Goal: Find contact information: Find contact information

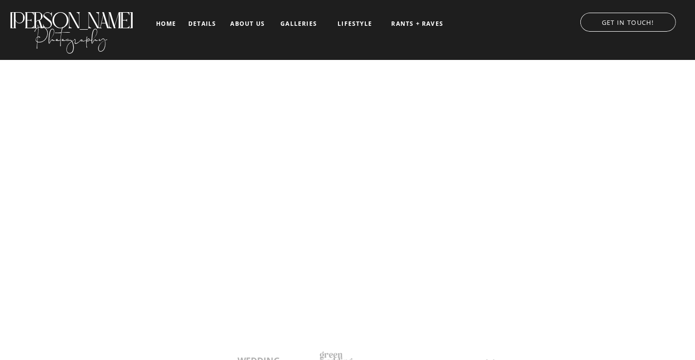
click at [211, 30] on div at bounding box center [346, 30] width 716 height 60
click at [209, 28] on div at bounding box center [346, 30] width 716 height 60
click at [206, 25] on nav "details" at bounding box center [202, 23] width 28 height 6
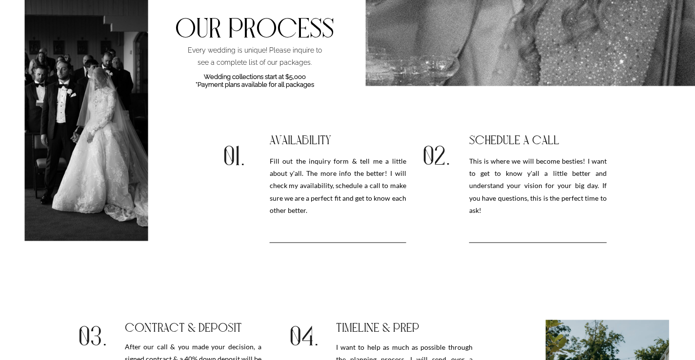
scroll to position [907, 0]
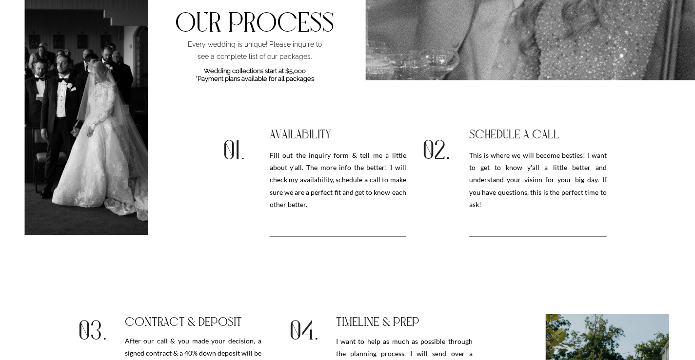
click at [324, 165] on h3 "Fill out the inquiry form & tell me a little about y'all. The more info the bet…" at bounding box center [338, 192] width 137 height 86
click at [318, 218] on h3 "Fill out the inquiry form & tell me a little about y'all. The more info the bet…" at bounding box center [338, 192] width 137 height 86
click at [317, 236] on div at bounding box center [181, 182] width 368 height 420
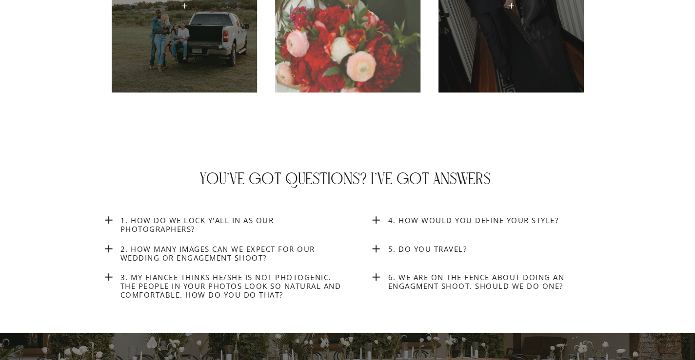
scroll to position [3574, 0]
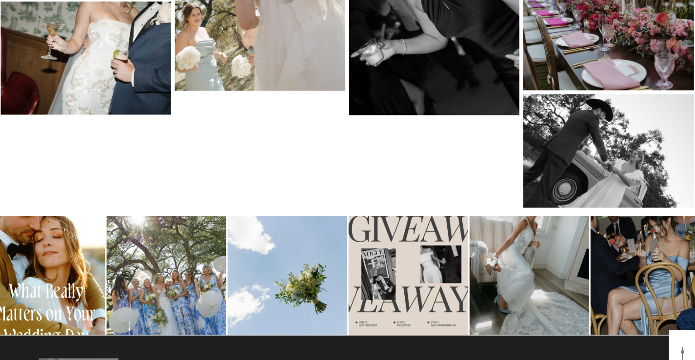
scroll to position [5035, 0]
